Goal: Task Accomplishment & Management: Complete application form

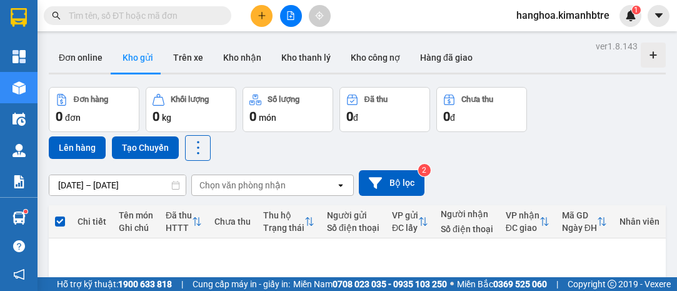
click at [262, 14] on icon "plus" at bounding box center [262, 15] width 9 height 9
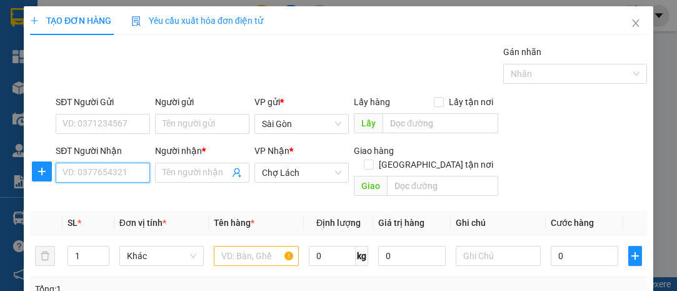
click at [132, 174] on input "SĐT Người Nhận" at bounding box center [103, 173] width 94 height 20
type input "9"
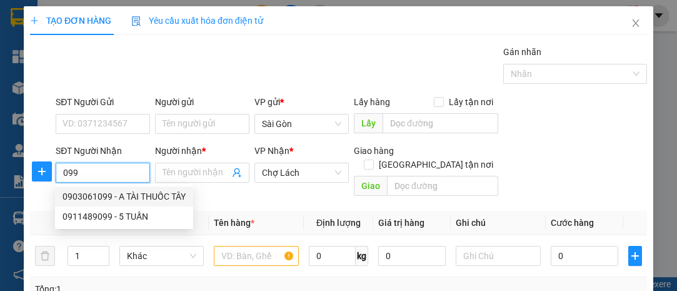
click at [121, 194] on div "0903061099 - A TÀI THUỐC TÂY" at bounding box center [124, 196] width 123 height 14
type input "0903061099"
type input "A TÀI THUỐC TÂY"
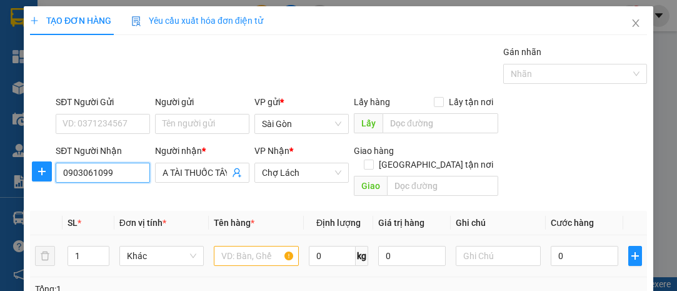
type input "0903061099"
click at [236, 246] on input "text" at bounding box center [256, 256] width 85 height 20
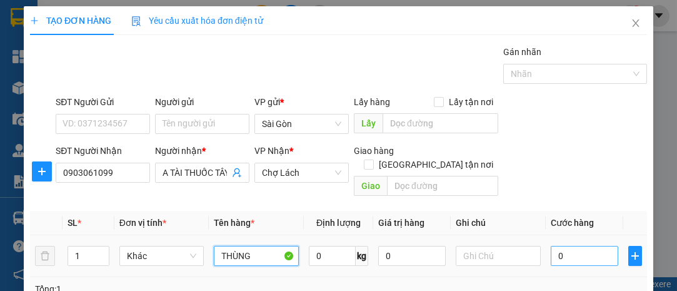
type input "THÙNG"
click at [583, 247] on input "0" at bounding box center [585, 256] width 68 height 20
type input "3"
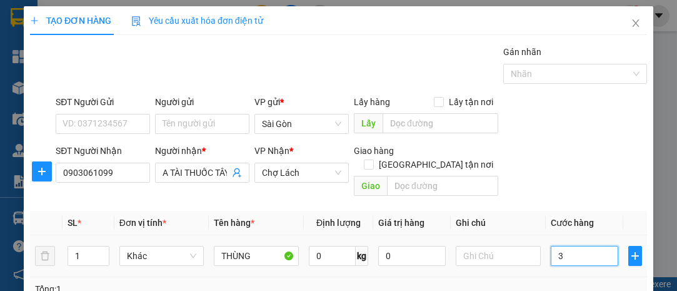
type input "30"
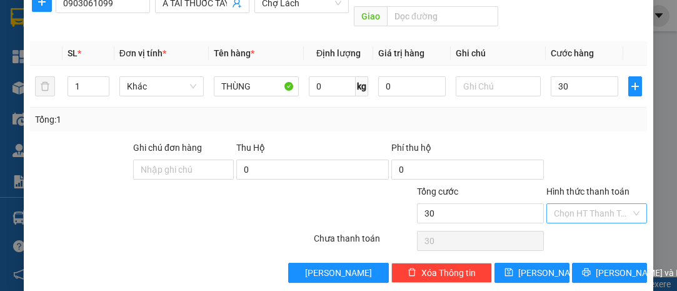
type input "30.000"
click at [610, 204] on input "Hình thức thanh toán" at bounding box center [592, 213] width 77 height 19
click at [613, 163] on div at bounding box center [596, 163] width 103 height 44
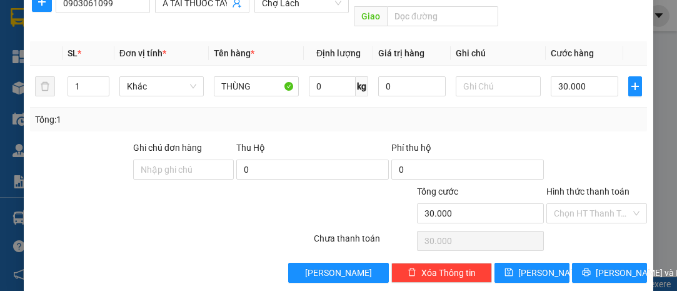
click at [599, 245] on div "Transit Pickup Surcharge Ids Transit Deliver Surcharge Ids Transit Deliver Surc…" at bounding box center [338, 79] width 617 height 407
click at [605, 266] on span "[PERSON_NAME] và In" at bounding box center [640, 273] width 88 height 14
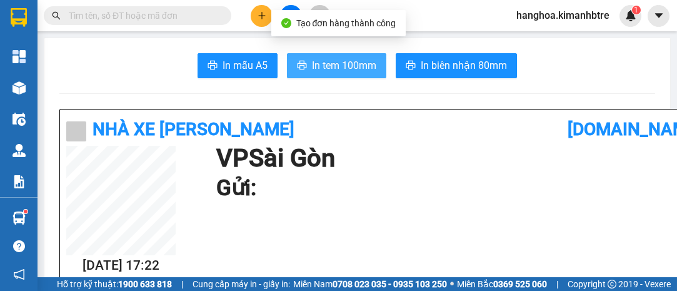
click at [348, 68] on span "In tem 100mm" at bounding box center [344, 66] width 64 height 16
